Goal: Check status: Check status

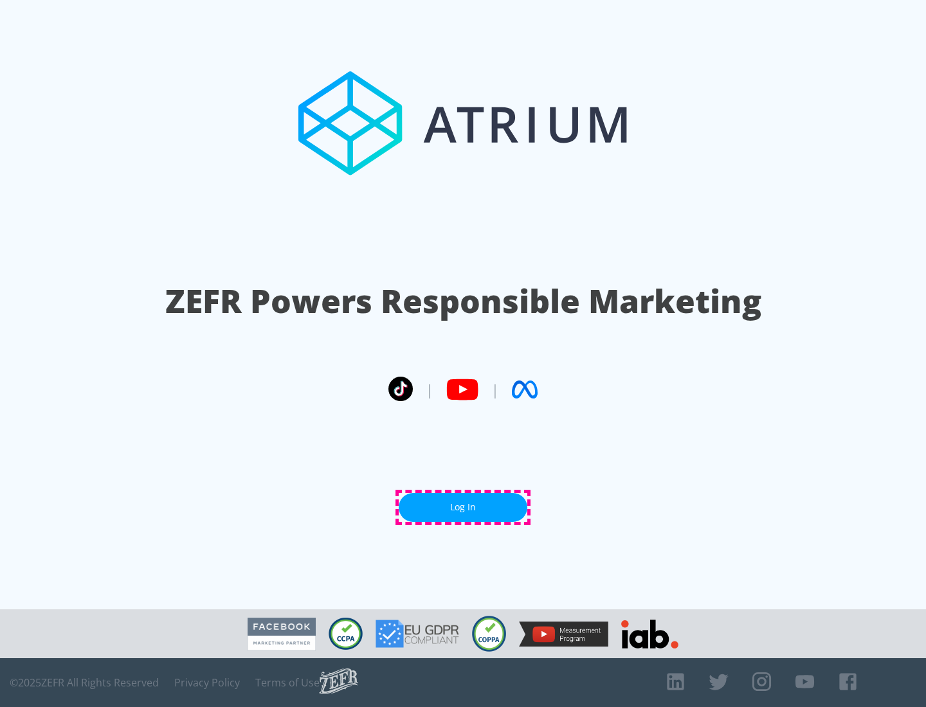
click at [463, 507] on link "Log In" at bounding box center [462, 507] width 129 height 29
